Goal: Task Accomplishment & Management: Complete application form

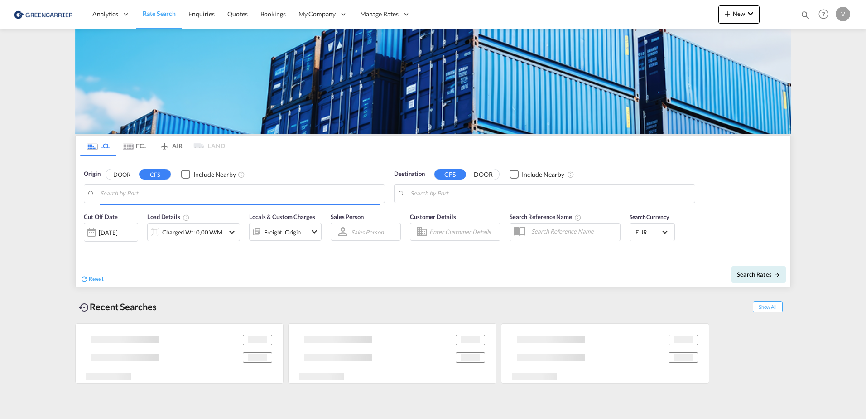
type input "[GEOGRAPHIC_DATA], [GEOGRAPHIC_DATA]"
type input "[GEOGRAPHIC_DATA], SH, CNSHA"
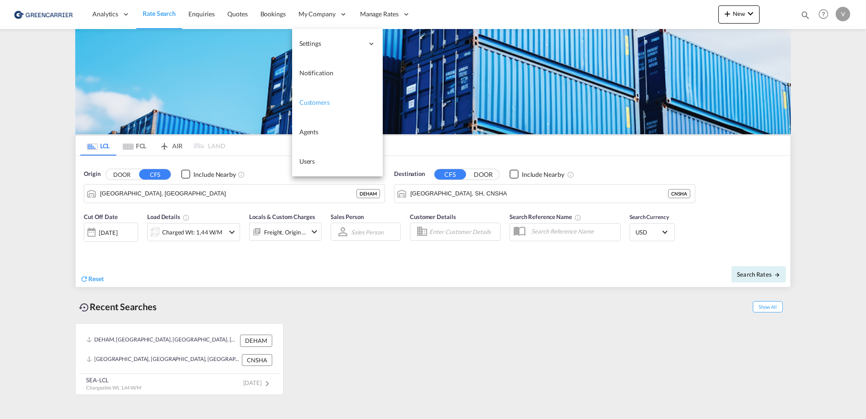
drag, startPoint x: 315, startPoint y: 98, endPoint x: 360, endPoint y: 113, distance: 47.1
click at [315, 98] on span "Customers" at bounding box center [314, 102] width 30 height 8
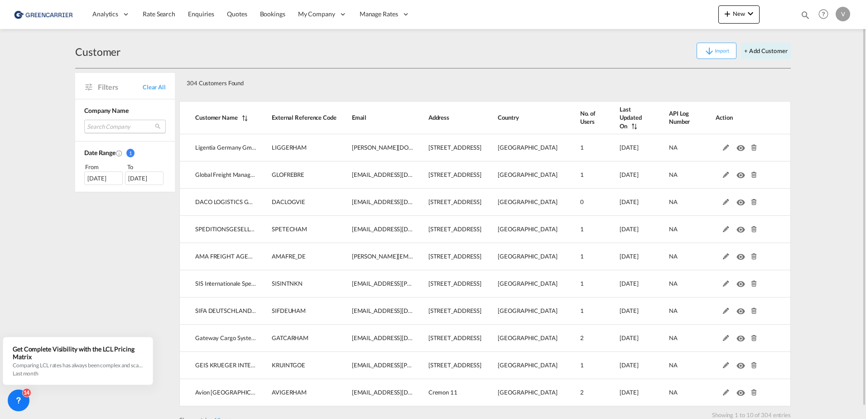
click at [107, 125] on md-select "Search Company ligentia germany gmbh global freight management deutschland gmbh…" at bounding box center [125, 127] width 82 height 14
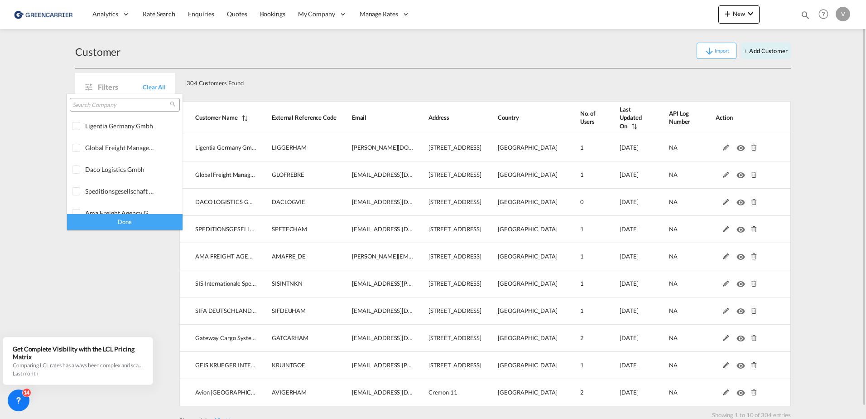
type md-option "[object Object]"
click at [132, 103] on input "search" at bounding box center [120, 105] width 97 height 8
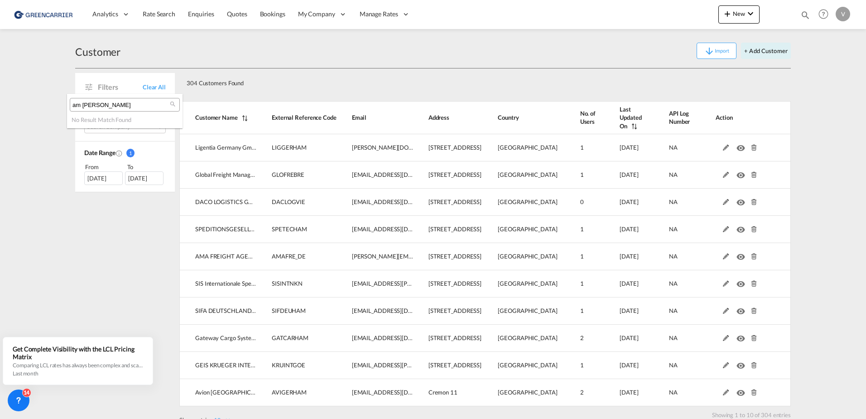
type input "am [PERSON_NAME]"
click at [376, 58] on md-backdrop at bounding box center [433, 209] width 866 height 419
click at [777, 51] on button "+ Add Customer" at bounding box center [766, 51] width 50 height 16
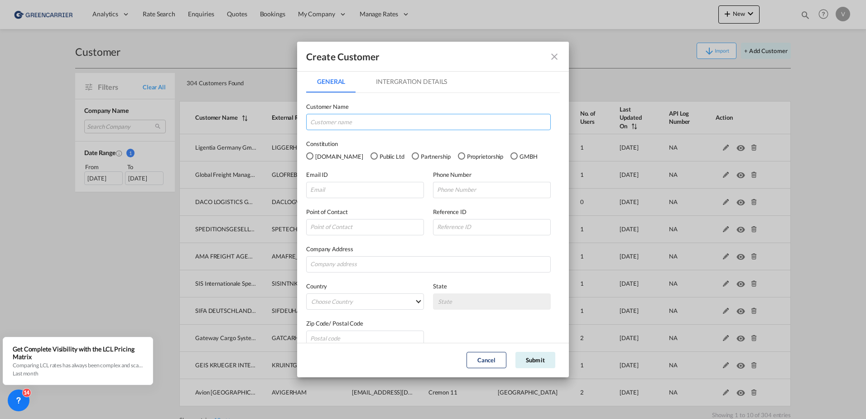
click at [351, 119] on input "GeneralIntergration Details ..." at bounding box center [428, 122] width 245 height 16
click at [324, 120] on input "GeneralIntergration Details ..." at bounding box center [428, 122] width 245 height 16
paste input "Am Zehnhoff-Söns GmbH International Logistic Services"
type input "Am Zehnhoff-Söns GmbH International Logistic Services"
click at [511, 154] on div "GMBH" at bounding box center [514, 155] width 7 height 7
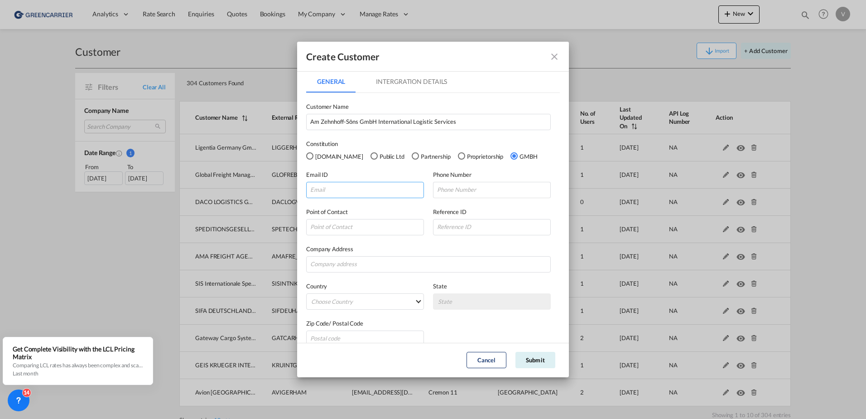
click at [334, 186] on input "GeneralIntergration Details ..." at bounding box center [365, 190] width 118 height 16
paste input "[PERSON_NAME][EMAIL_ADDRESS][DOMAIN_NAME]"
type input "[PERSON_NAME][EMAIL_ADDRESS][DOMAIN_NAME]"
click at [343, 228] on input "GeneralIntergration Details ..." at bounding box center [365, 227] width 118 height 16
click at [488, 228] on input "GeneralIntergration Details ..." at bounding box center [492, 227] width 118 height 16
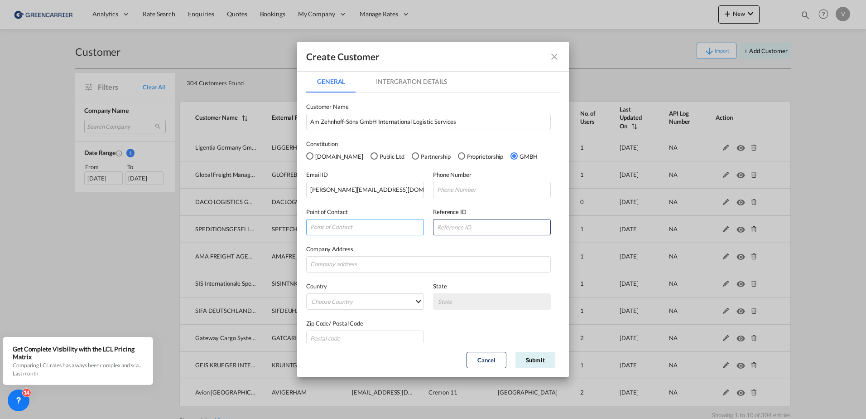
click at [345, 228] on input "GeneralIntergration Details ..." at bounding box center [365, 227] width 118 height 16
type input "[PERSON_NAME]"
click at [355, 271] on input "GeneralIntergration Details ..." at bounding box center [428, 264] width 245 height 16
click at [341, 265] on input "GeneralIntergration Details ..." at bounding box center [428, 264] width 245 height 16
paste input "Sperberhorst 6"
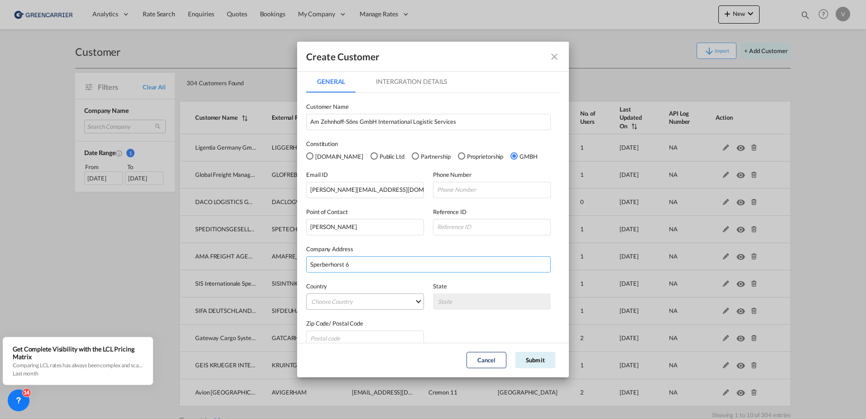
type input "Sperberhorst 6"
click at [331, 302] on md-select "Choose Country [GEOGRAPHIC_DATA] [GEOGRAPHIC_DATA] [GEOGRAPHIC_DATA] [US_STATE]…" at bounding box center [365, 301] width 118 height 16
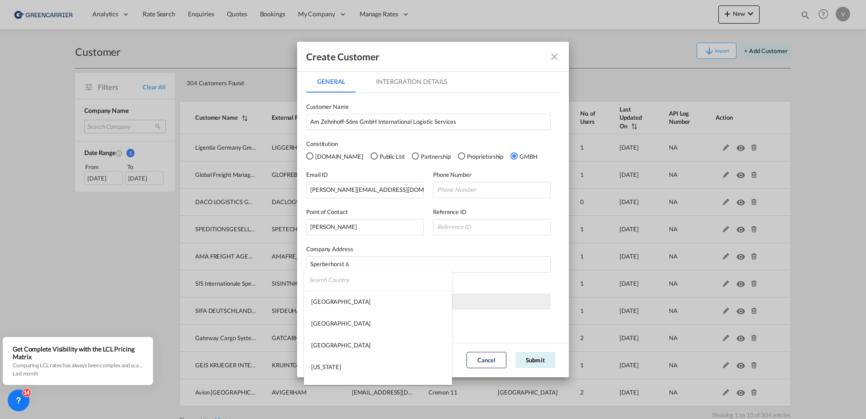
click at [379, 283] on input "search" at bounding box center [380, 280] width 143 height 22
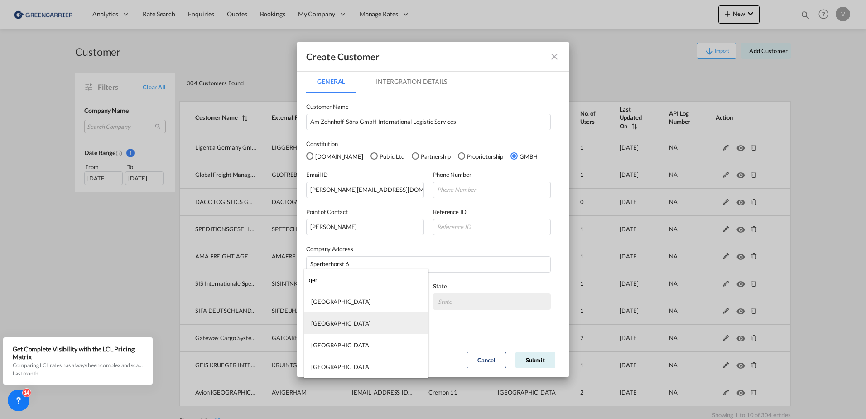
type input "ger"
click at [338, 323] on md-option "[GEOGRAPHIC_DATA]" at bounding box center [366, 323] width 125 height 22
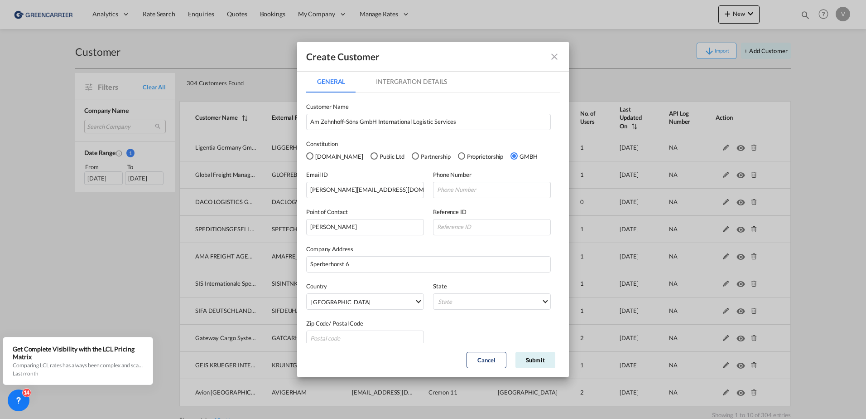
scroll to position [13, 0]
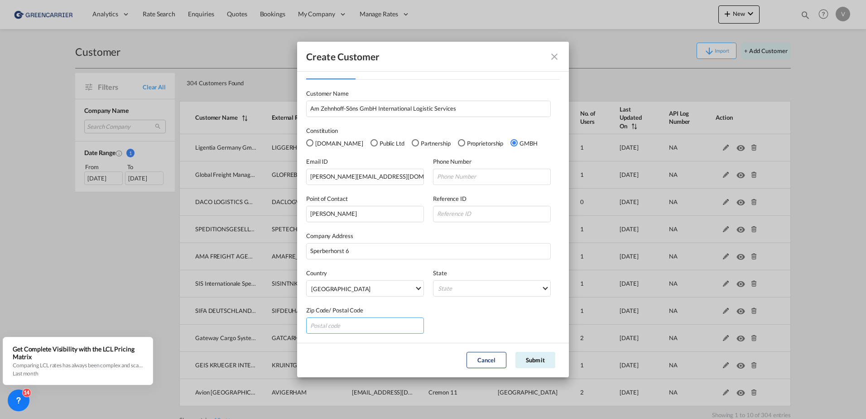
click at [363, 325] on input "GeneralIntergration Details ..." at bounding box center [365, 325] width 118 height 16
type input "22459"
click at [503, 287] on md-select "State [GEOGRAPHIC_DATA] [GEOGRAPHIC_DATA] [GEOGRAPHIC_DATA] [GEOGRAPHIC_DATA] […" at bounding box center [492, 288] width 118 height 16
type md-option "[GEOGRAPHIC_DATA]"
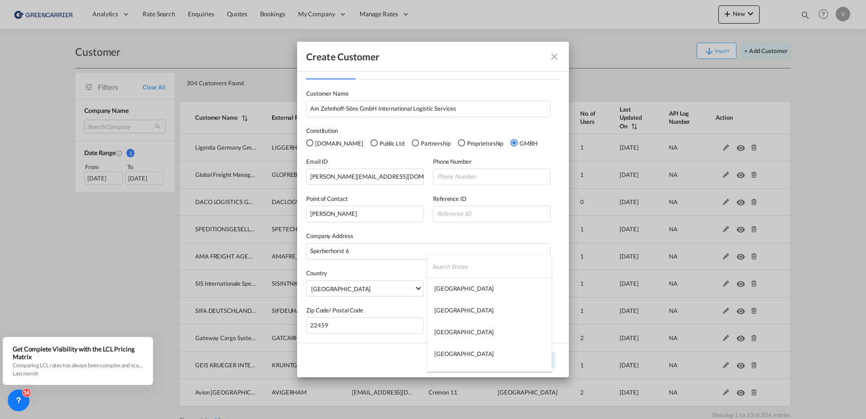
scroll to position [192, 0]
click at [463, 314] on md-option "[GEOGRAPHIC_DATA]" at bounding box center [489, 314] width 125 height 22
click at [471, 214] on input "GeneralIntergration Details ..." at bounding box center [492, 214] width 118 height 16
drag, startPoint x: 462, startPoint y: 177, endPoint x: 464, endPoint y: 182, distance: 5.1
click at [462, 177] on input "GeneralIntergration Details ..." at bounding box center [492, 177] width 118 height 16
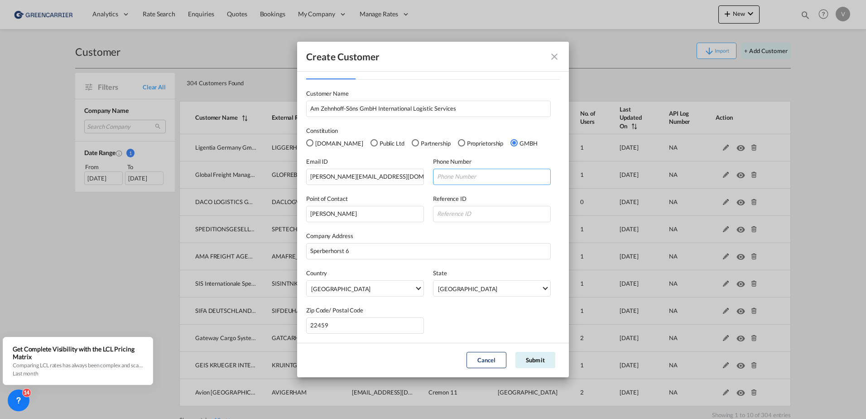
click at [438, 178] on input "GeneralIntergration Details ..." at bounding box center [492, 177] width 118 height 16
paste input "[PHONE_NUMBER]"
click at [481, 212] on input "GeneralIntergration Details ..." at bounding box center [492, 214] width 118 height 16
click at [423, 178] on div "Email ID [PERSON_NAME][EMAIL_ADDRESS][DOMAIN_NAME] Phone Number [PHONE_NUMBER]" at bounding box center [433, 166] width 254 height 37
drag, startPoint x: 516, startPoint y: 174, endPoint x: 503, endPoint y: 176, distance: 13.3
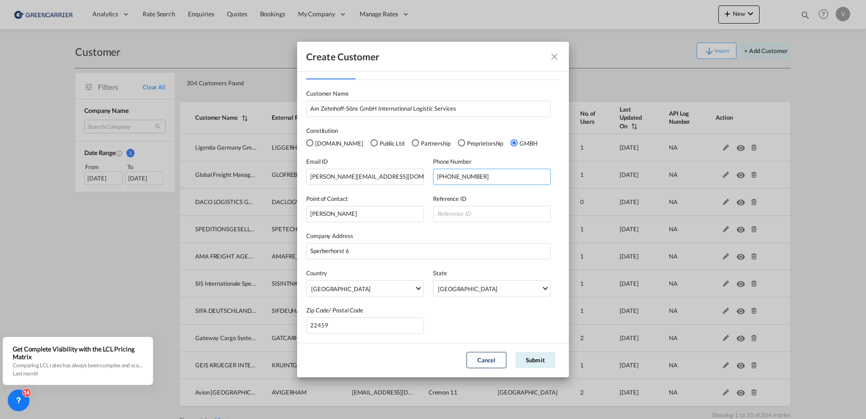
click at [516, 174] on input "[PHONE_NUMBER]" at bounding box center [492, 177] width 118 height 16
drag, startPoint x: 444, startPoint y: 177, endPoint x: 404, endPoint y: 177, distance: 40.3
click at [405, 177] on div "Email ID [PERSON_NAME][EMAIL_ADDRESS][DOMAIN_NAME] Phone Number [PHONE_NUMBER]" at bounding box center [433, 166] width 254 height 37
paste input "178 9503 514"
type input "[PHONE_NUMBER]"
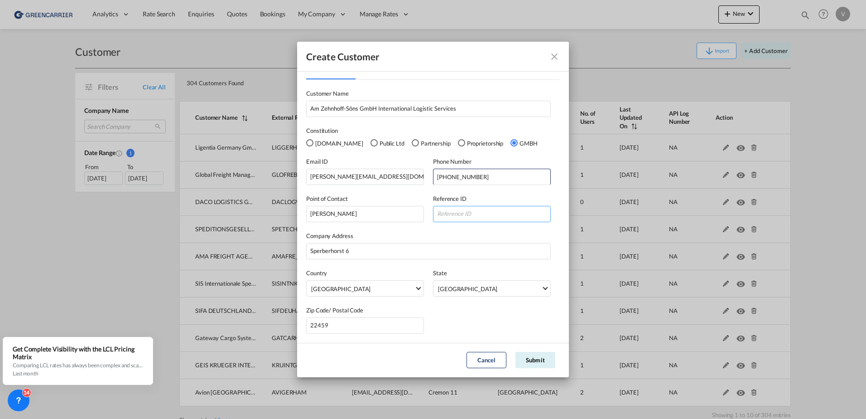
click at [450, 214] on input "GeneralIntergration Details ..." at bounding box center [492, 214] width 118 height 16
click at [454, 213] on input "GeneralIntergration Details ..." at bounding box center [492, 214] width 118 height 16
click at [465, 207] on input "GeneralIntergration Details ..." at bounding box center [492, 214] width 118 height 16
paste input "AMZEHNHAM"
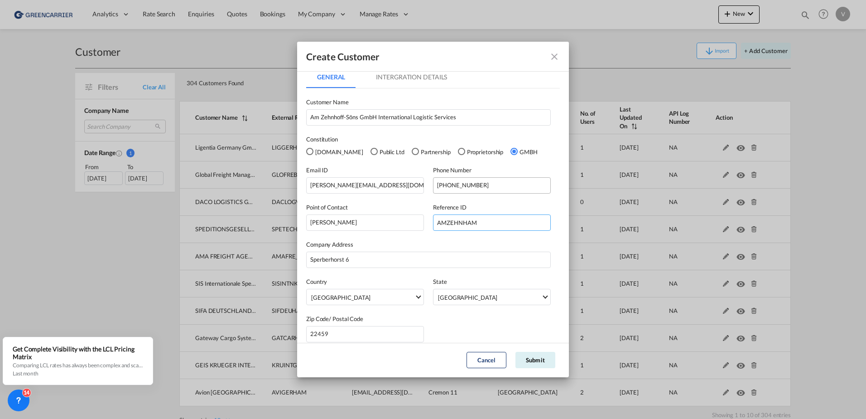
scroll to position [0, 0]
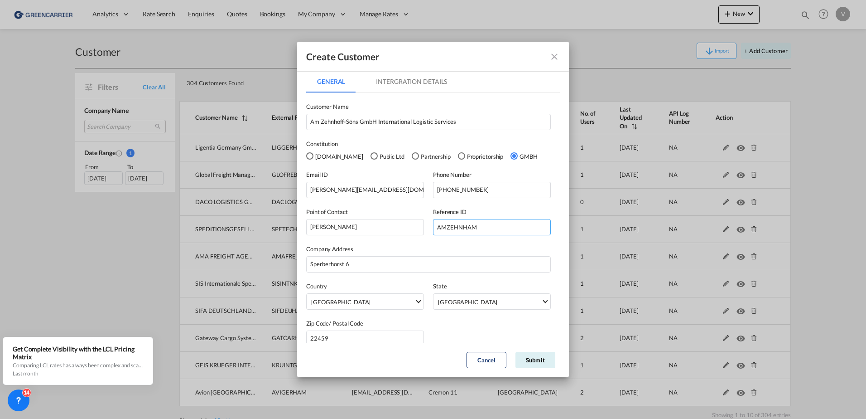
type input "AMZEHNHAM"
click at [418, 75] on md-tab-item "Intergration Details" at bounding box center [411, 82] width 93 height 22
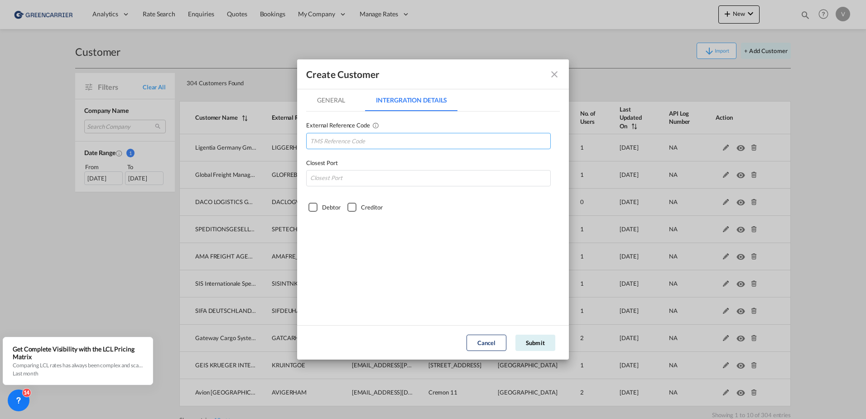
click at [352, 141] on input "GeneralIntergration Details ..." at bounding box center [428, 141] width 245 height 16
paste input "AMZEHNHAM"
type input "AMZEHNHAM"
click at [340, 178] on input "GeneralIntergration Details ..." at bounding box center [428, 178] width 245 height 16
type input "DEHAM"
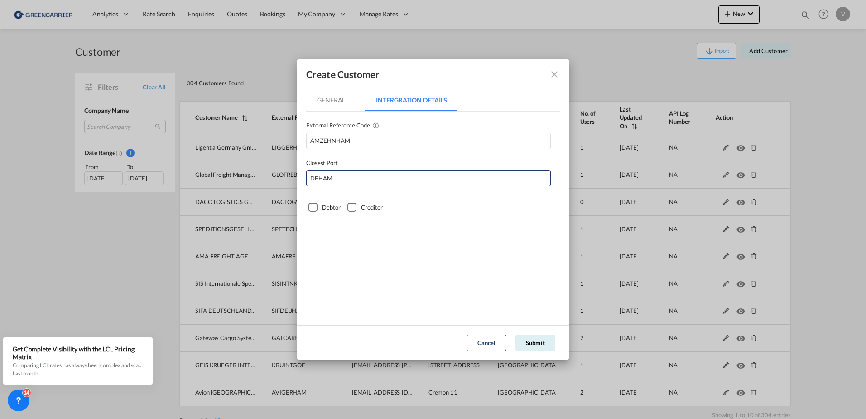
click at [316, 210] on div "Debtor" at bounding box center [313, 207] width 9 height 9
click at [352, 211] on div "Creditor" at bounding box center [351, 207] width 9 height 9
click at [333, 101] on md-tab-item "General" at bounding box center [331, 100] width 50 height 22
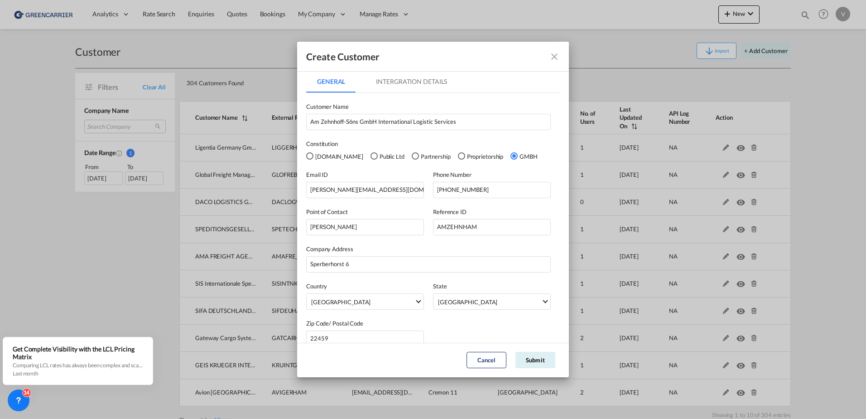
click at [420, 87] on md-tab-item "Intergration Details" at bounding box center [411, 82] width 93 height 22
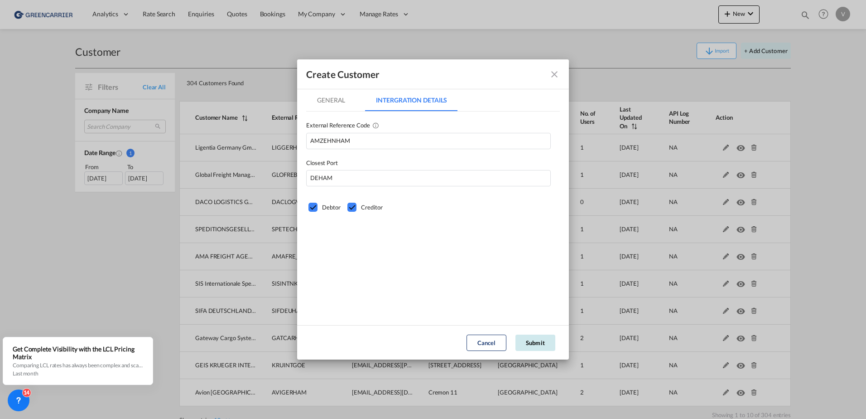
click at [536, 345] on button "Submit" at bounding box center [536, 342] width 40 height 16
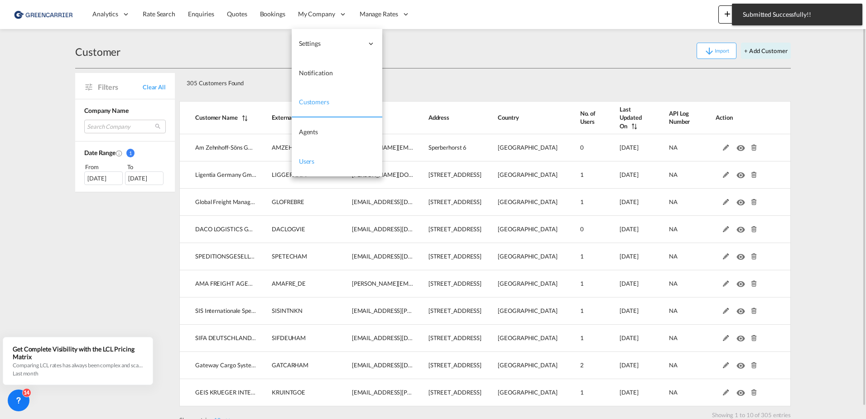
click at [313, 160] on span "Users" at bounding box center [307, 161] width 16 height 8
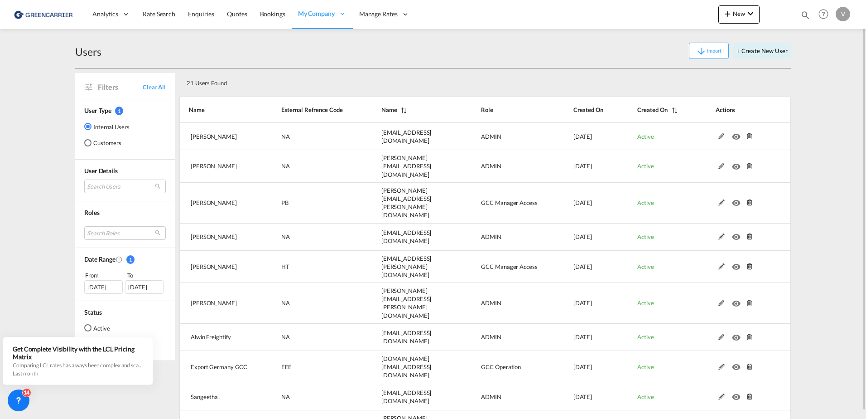
drag, startPoint x: 607, startPoint y: 68, endPoint x: 633, endPoint y: 68, distance: 26.7
click at [607, 68] on div "Users Import + Create New User" at bounding box center [433, 51] width 716 height 35
click at [769, 52] on button "+ Create New User" at bounding box center [762, 51] width 58 height 16
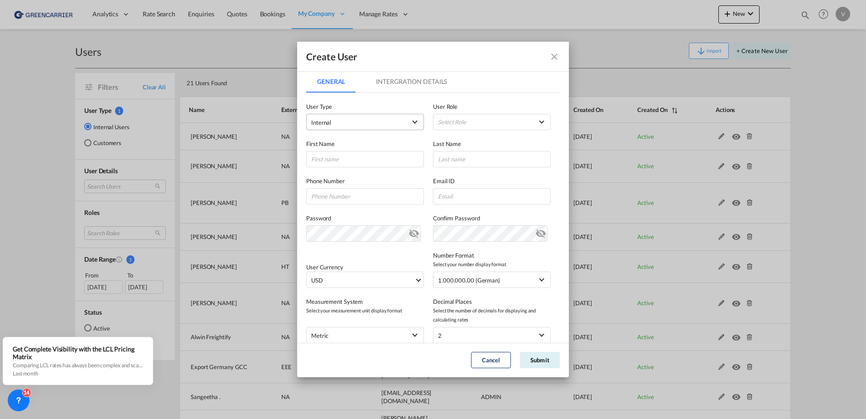
click at [357, 120] on span "Internal" at bounding box center [358, 122] width 95 height 9
click at [418, 125] on md-option "Internal" at bounding box center [364, 122] width 119 height 22
click at [475, 123] on md-select "Select Role ADMIN GLOBAL Essentials Admin GLOBAL Essentials Manager GLOBAL Esse…" at bounding box center [492, 122] width 118 height 16
click at [365, 122] on md-backdrop at bounding box center [433, 209] width 866 height 419
click at [365, 122] on span "Internal" at bounding box center [358, 122] width 95 height 9
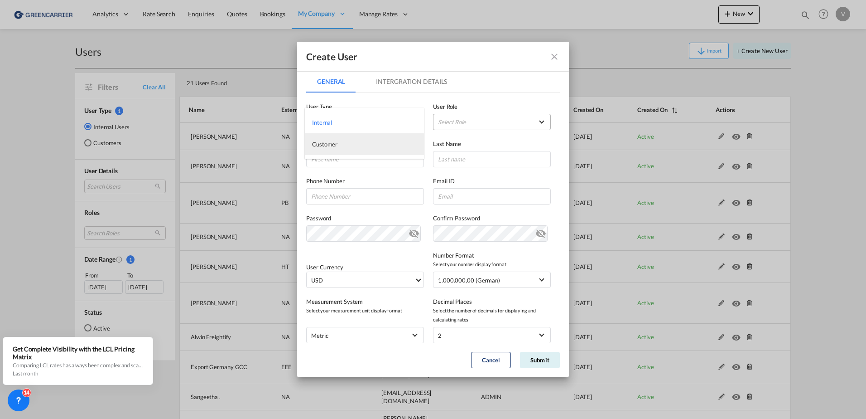
click at [358, 148] on md-option "Customer" at bounding box center [364, 144] width 119 height 22
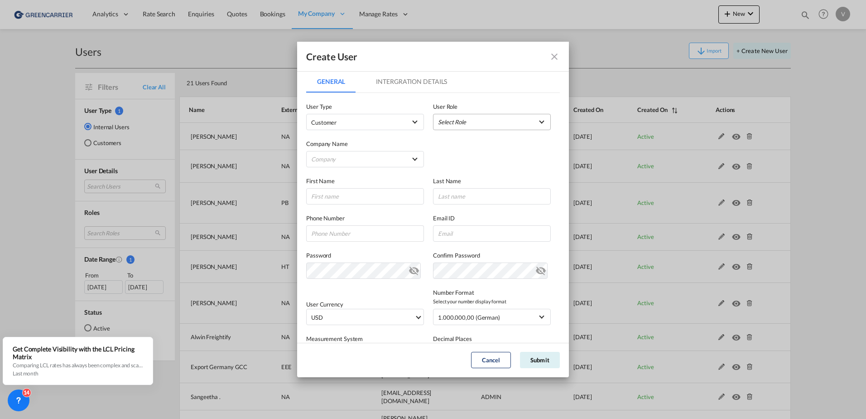
click at [523, 123] on md-select "Select Role" at bounding box center [492, 122] width 118 height 16
click at [472, 163] on div "GCC Customers LCL USER_DEFINED" at bounding box center [461, 166] width 53 height 8
click at [350, 158] on md-select "Company [PERSON_NAME] & Co. GmbH Am Zehnhoff-Söns GmbH International Logistic S…" at bounding box center [365, 159] width 118 height 16
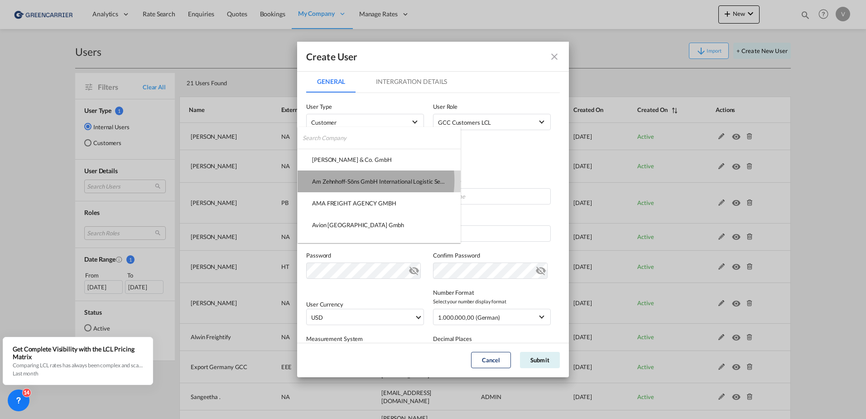
click at [355, 180] on div "Am Zehnhoff-Söns GmbH International Logistic Services" at bounding box center [379, 181] width 134 height 8
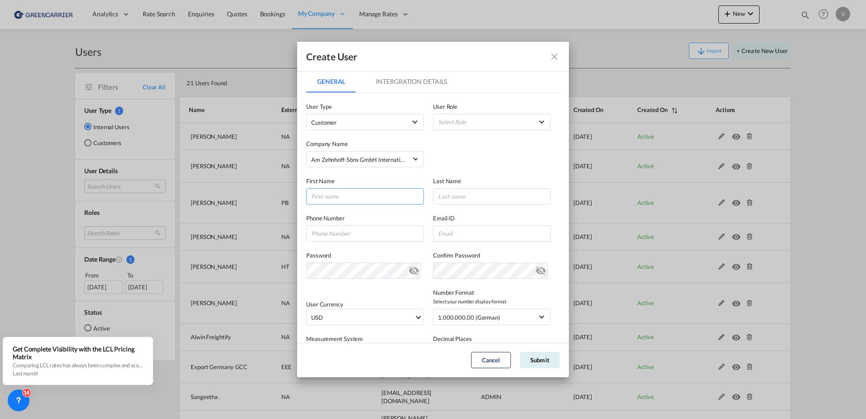
click at [339, 195] on input "GeneralIntergration Details ..." at bounding box center [365, 196] width 118 height 16
type input "[PERSON_NAME]"
click at [338, 235] on input "GeneralIntergration Details ..." at bounding box center [365, 233] width 118 height 16
paste input "[PHONE_NUMBER]"
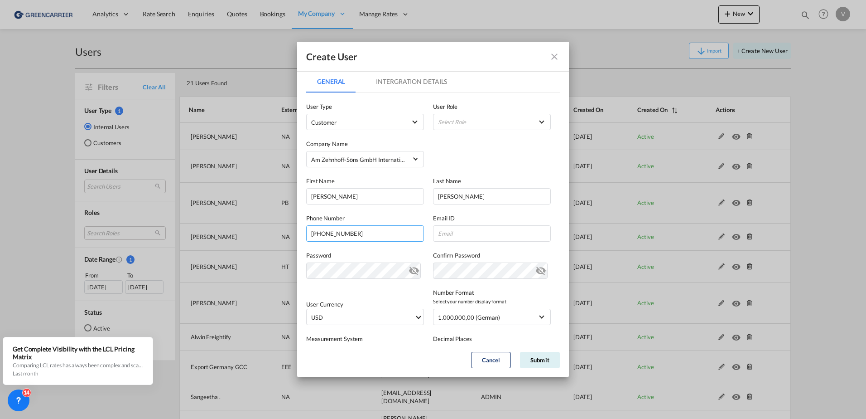
type input "[PHONE_NUMBER]"
click at [453, 232] on input "GeneralIntergration Details ..." at bounding box center [492, 233] width 118 height 16
paste input "[PERSON_NAME][EMAIL_ADDRESS][DOMAIN_NAME]"
type input "[PERSON_NAME][EMAIL_ADDRESS][DOMAIN_NAME]"
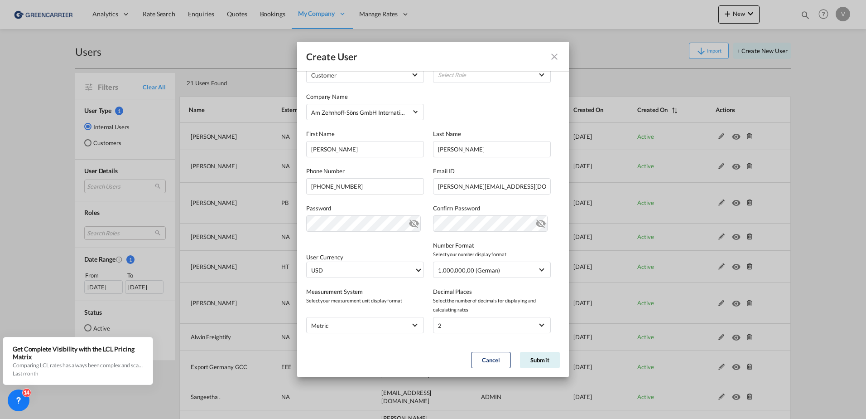
scroll to position [91, 0]
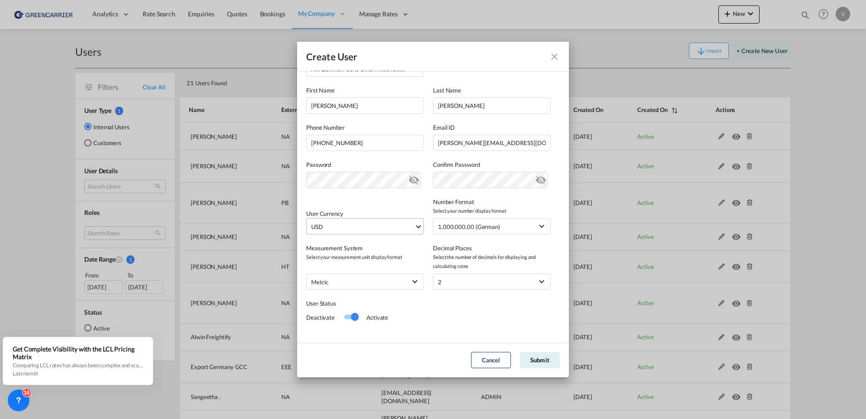
click at [412, 228] on md-select-value "USD" at bounding box center [366, 225] width 113 height 15
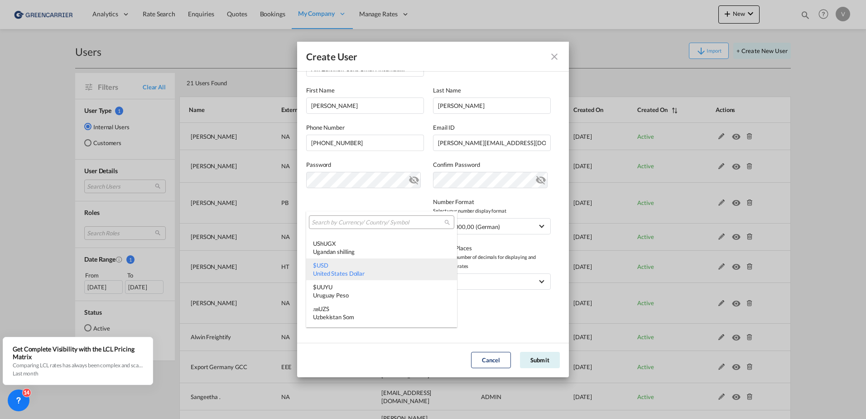
type md-option "USD"
click at [405, 222] on input "search" at bounding box center [378, 222] width 133 height 8
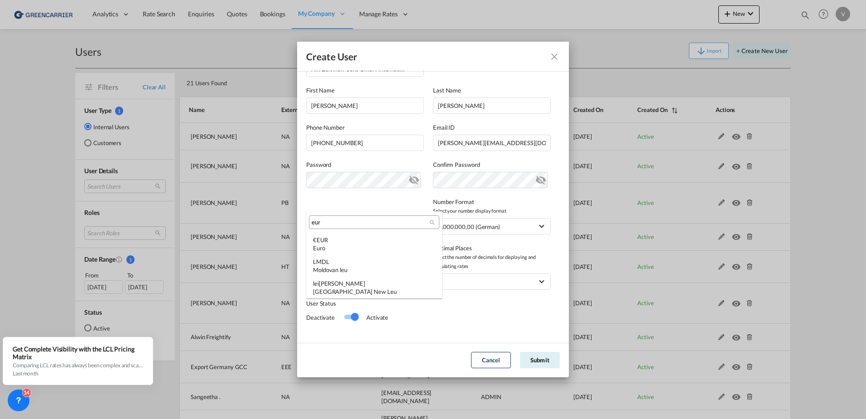
scroll to position [0, 0]
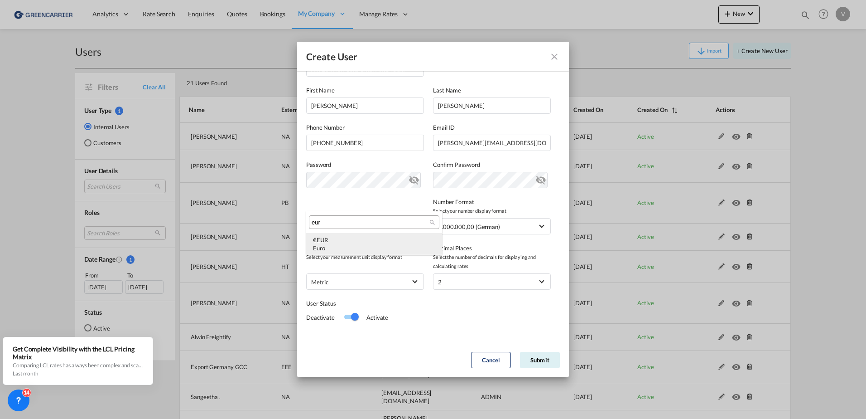
type input "eur"
click at [339, 242] on div "€ EUR Euro" at bounding box center [374, 244] width 122 height 16
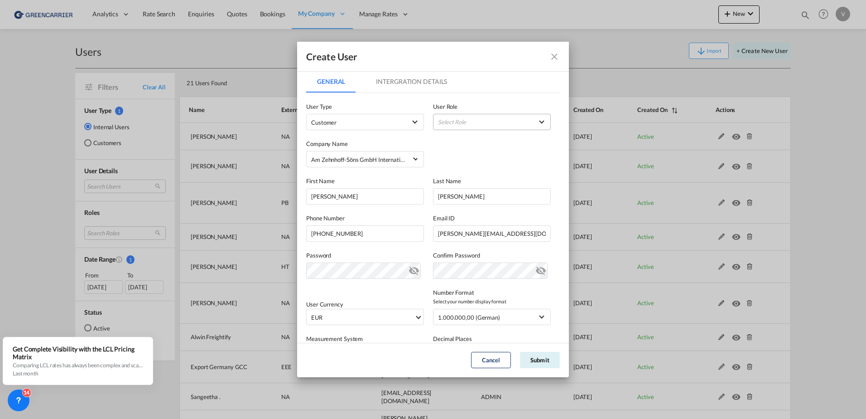
click at [480, 118] on md-select "Select Role" at bounding box center [492, 122] width 118 height 16
click at [467, 164] on div "GCC Customers LCL USER_DEFINED" at bounding box center [461, 166] width 53 height 8
click at [409, 78] on md-tab-item "Intergration Details" at bounding box center [411, 82] width 93 height 22
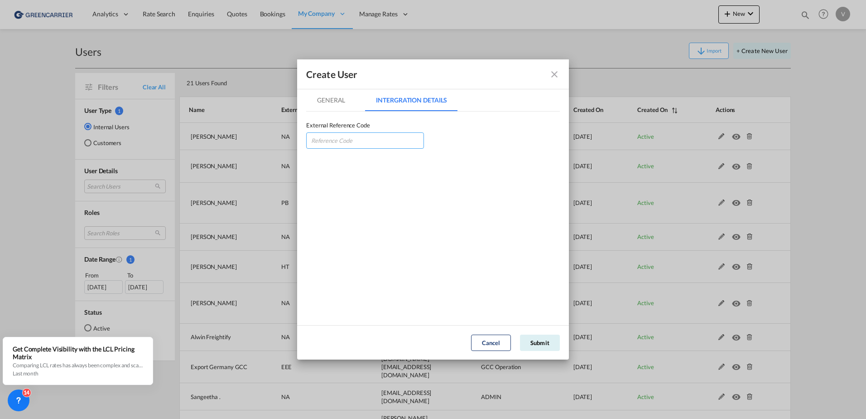
click at [340, 140] on input "GeneralIntergration Details ..." at bounding box center [365, 140] width 118 height 16
click at [362, 138] on input "GeneralIntergration Details ..." at bounding box center [365, 140] width 118 height 16
paste input "AMZEHNHAM"
type input "AMZEHNHAM"
click at [328, 100] on md-tab-item "General" at bounding box center [331, 100] width 50 height 22
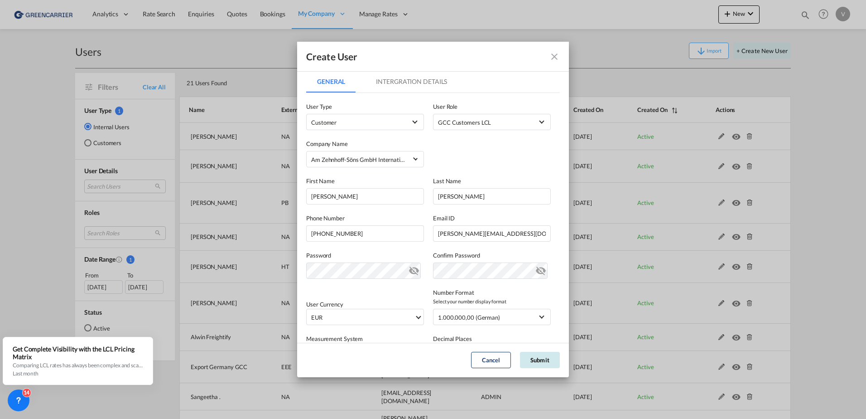
click at [542, 362] on button "Submit" at bounding box center [540, 360] width 40 height 16
